Goal: Communication & Community: Share content

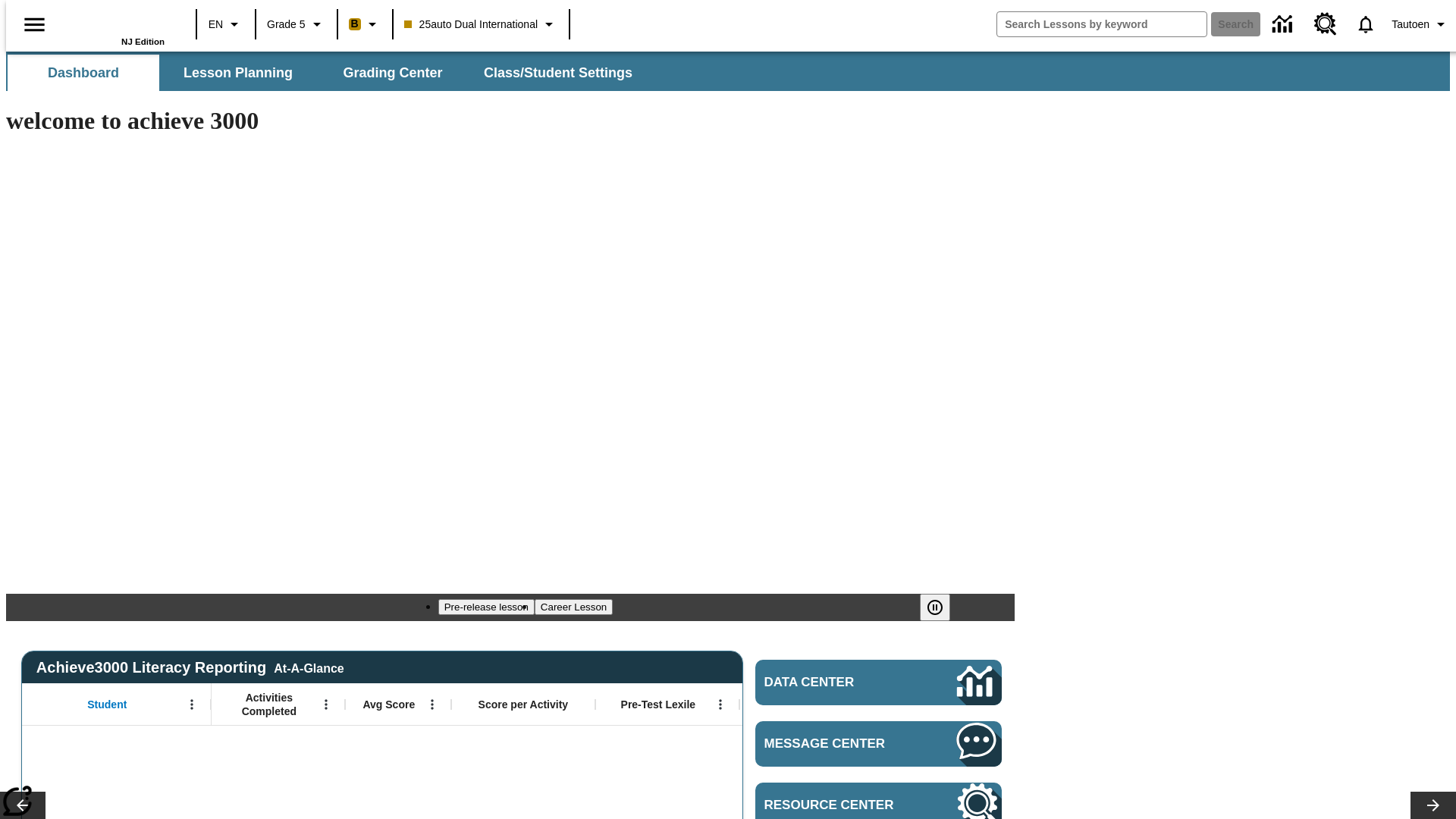
type input "-1"
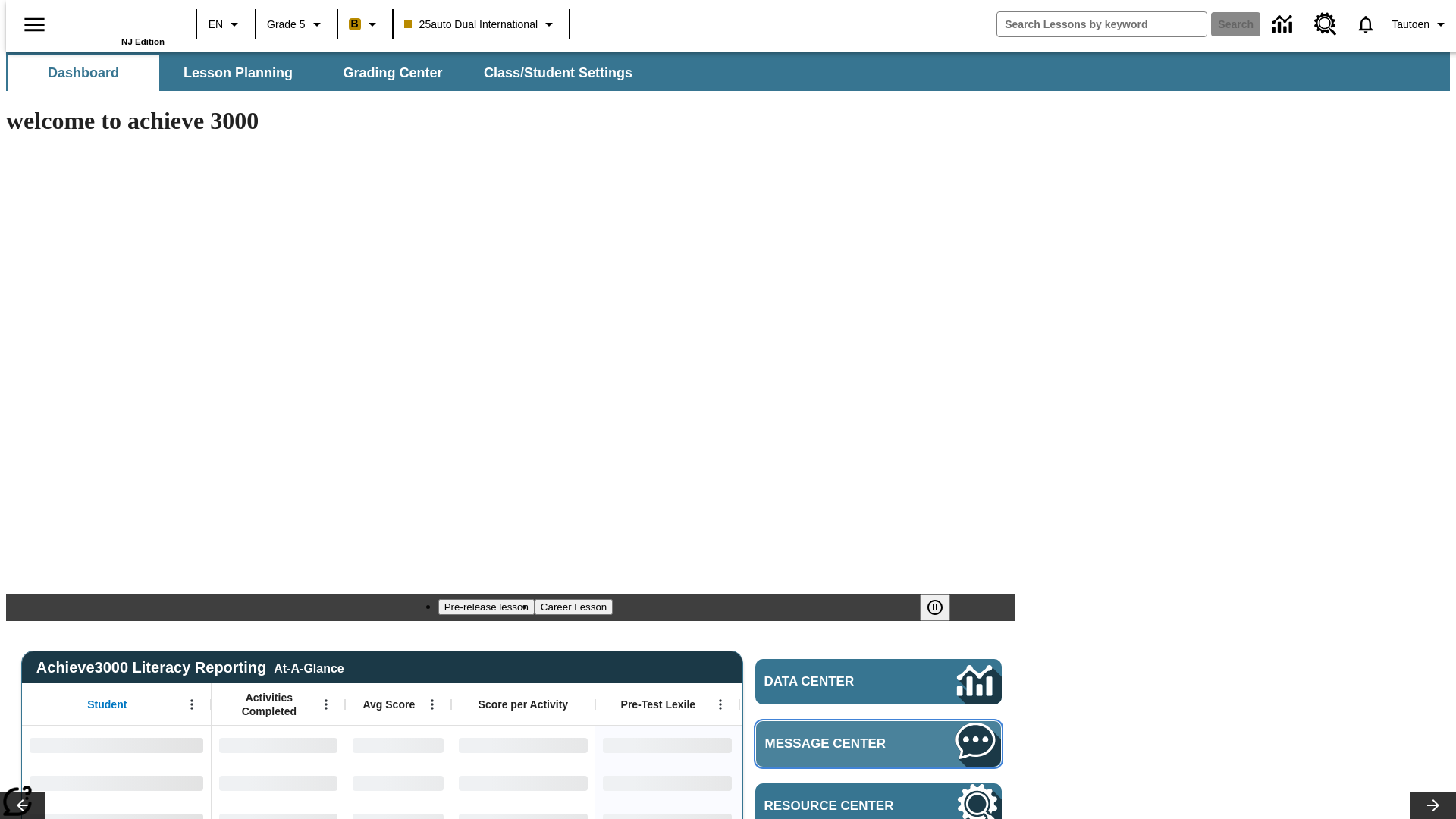
click at [882, 737] on span "Message Center" at bounding box center [837, 744] width 146 height 15
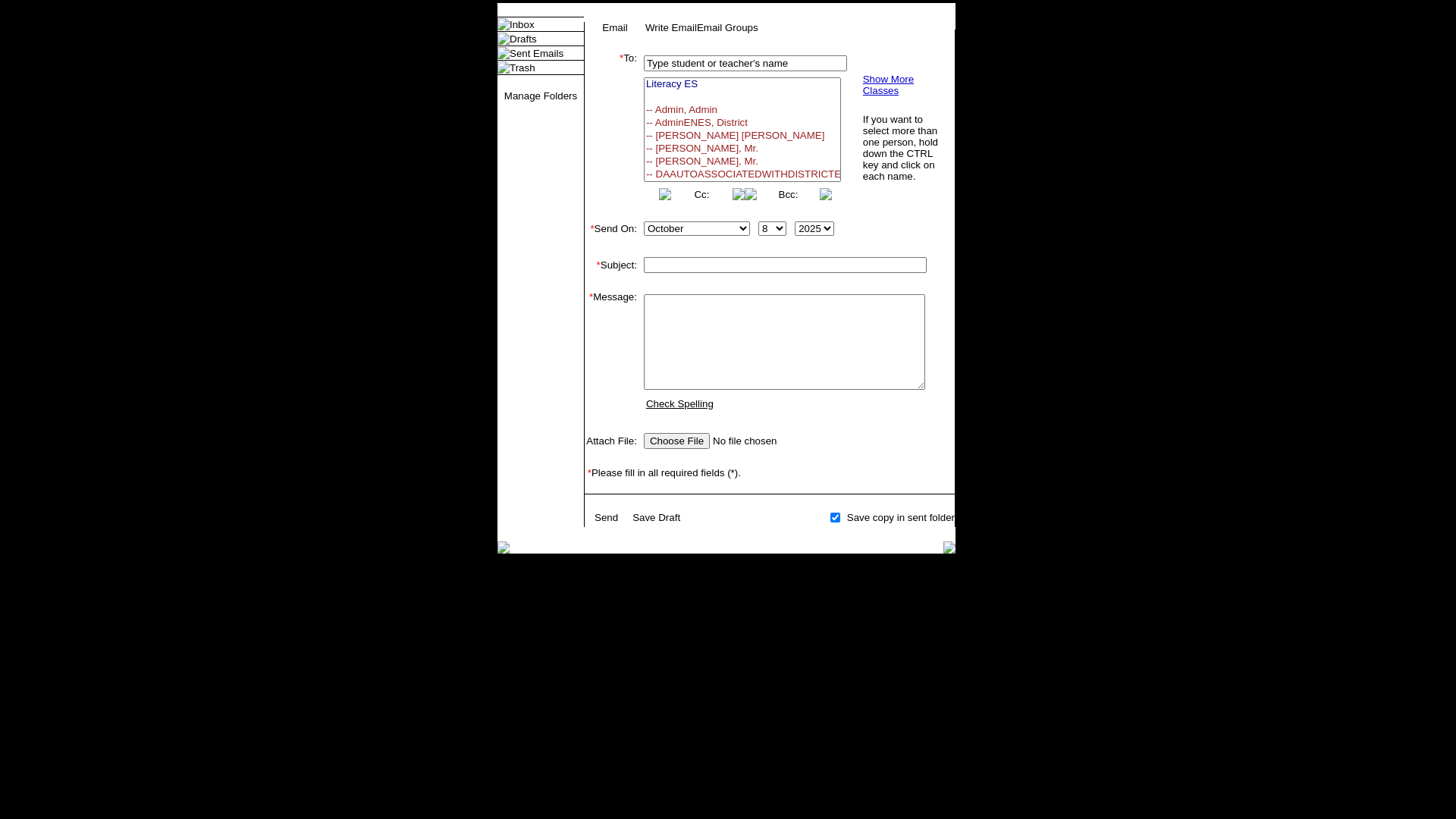
select select "U,21476361,1"
type input "Autotest-adZUtSaYkx"
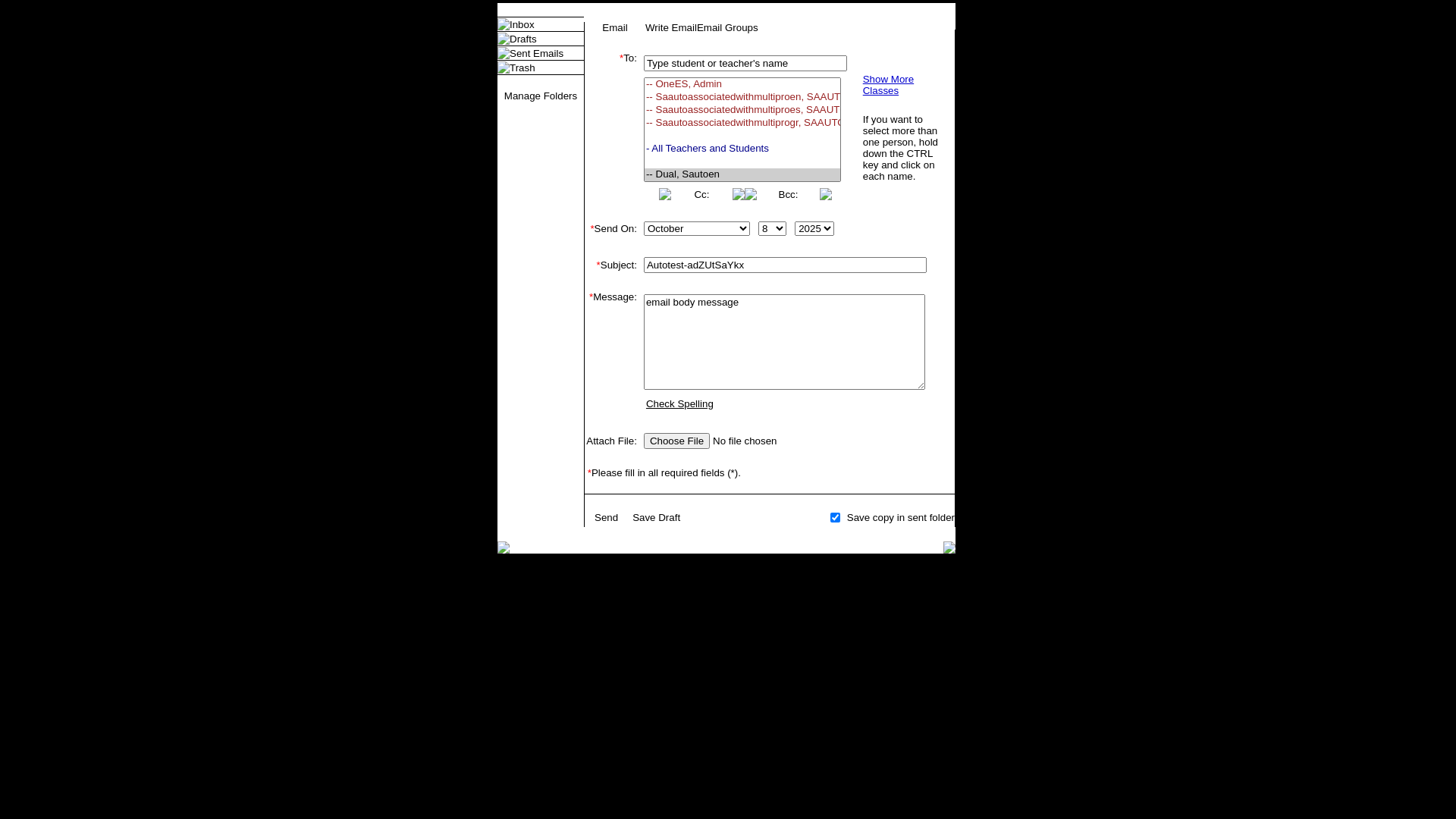
type textarea "email body message"
click at [606, 523] on link "Send" at bounding box center [606, 518] width 23 height 12
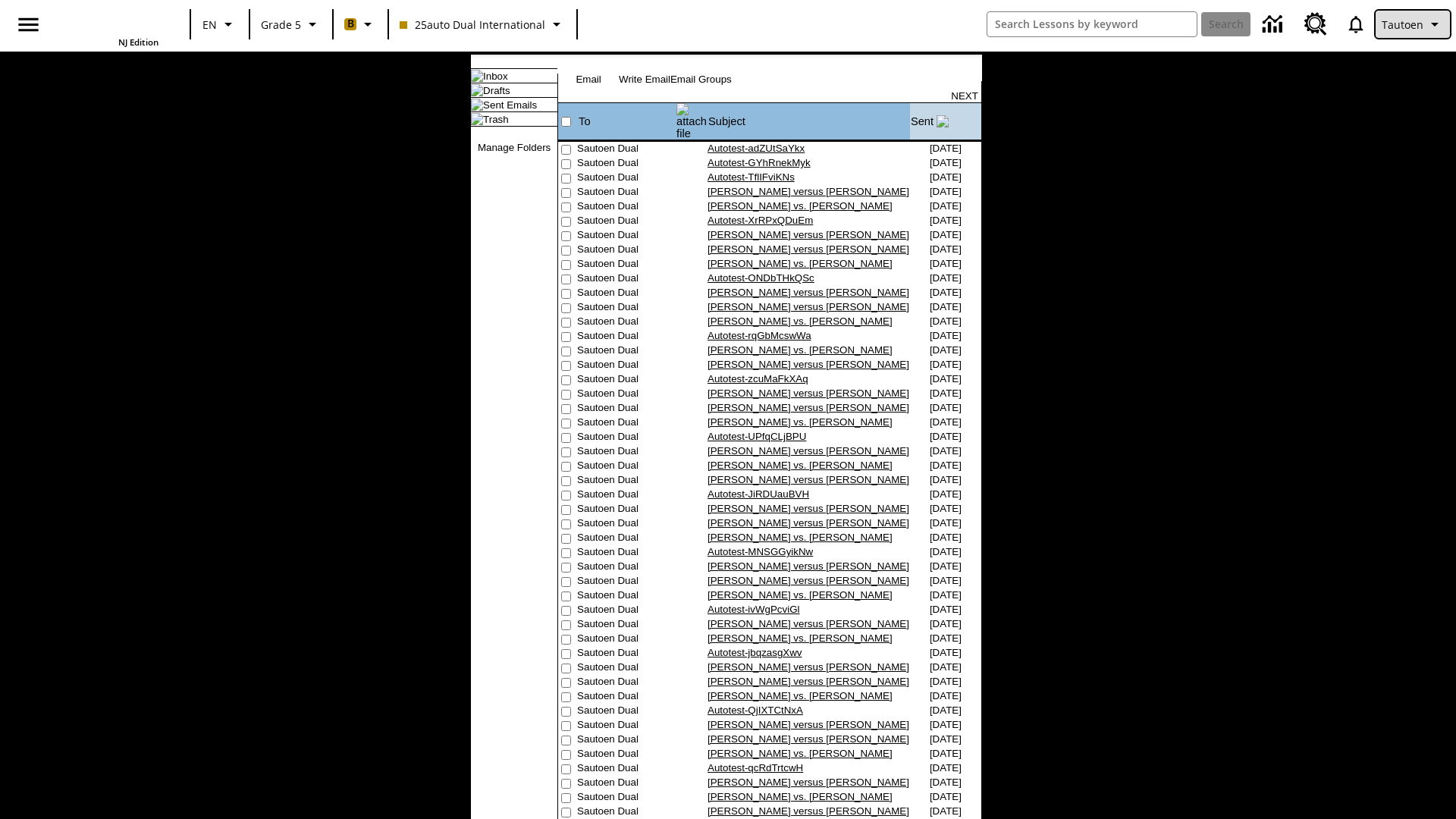
click at [1413, 24] on span "Tautoen" at bounding box center [1402, 24] width 42 height 16
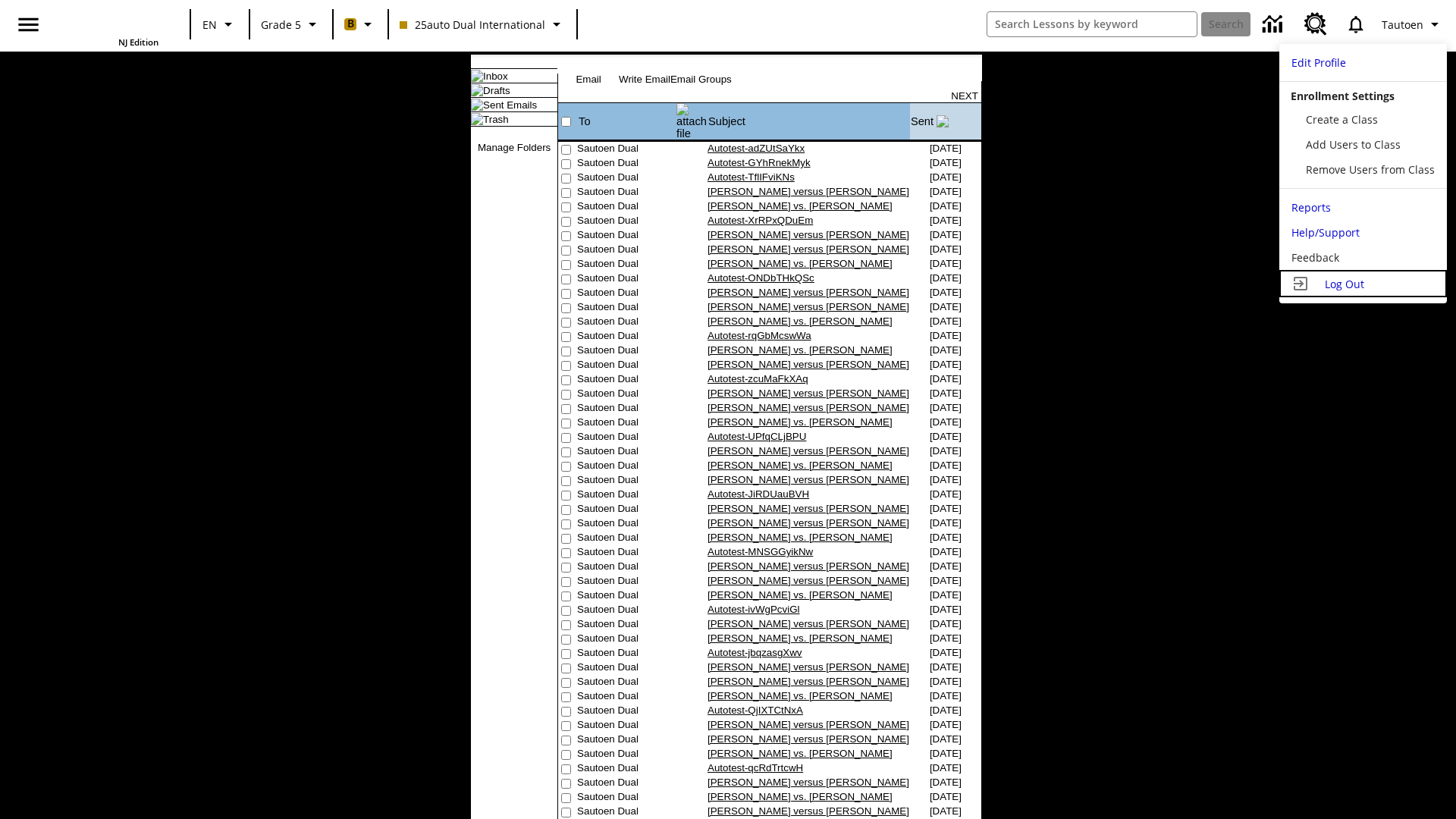
click at [1361, 284] on span "Log Out" at bounding box center [1344, 284] width 39 height 15
